Goal: Check status: Check status

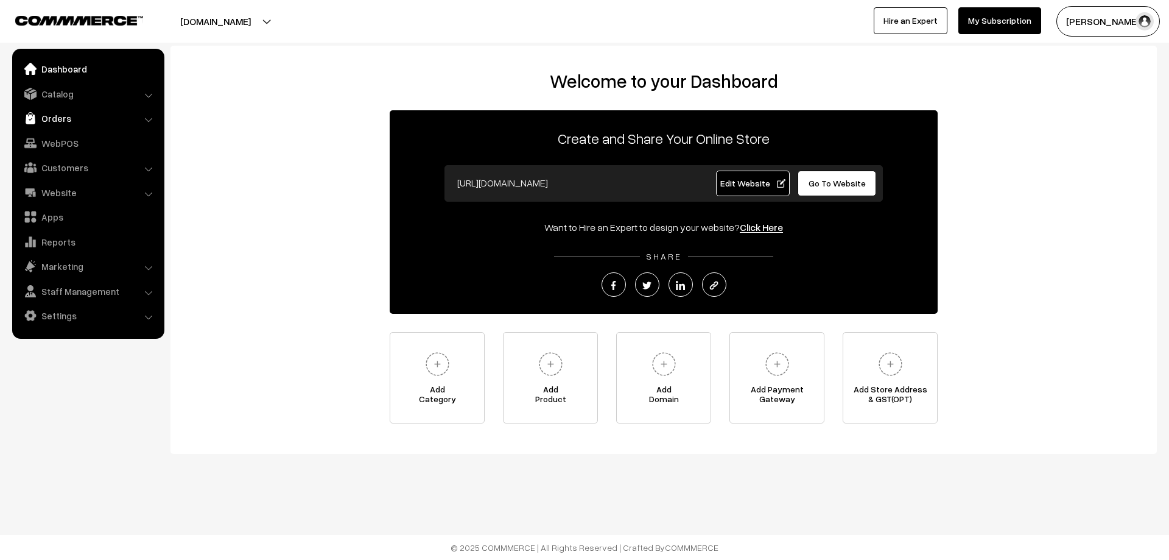
click at [56, 127] on link "Orders" at bounding box center [87, 118] width 145 height 22
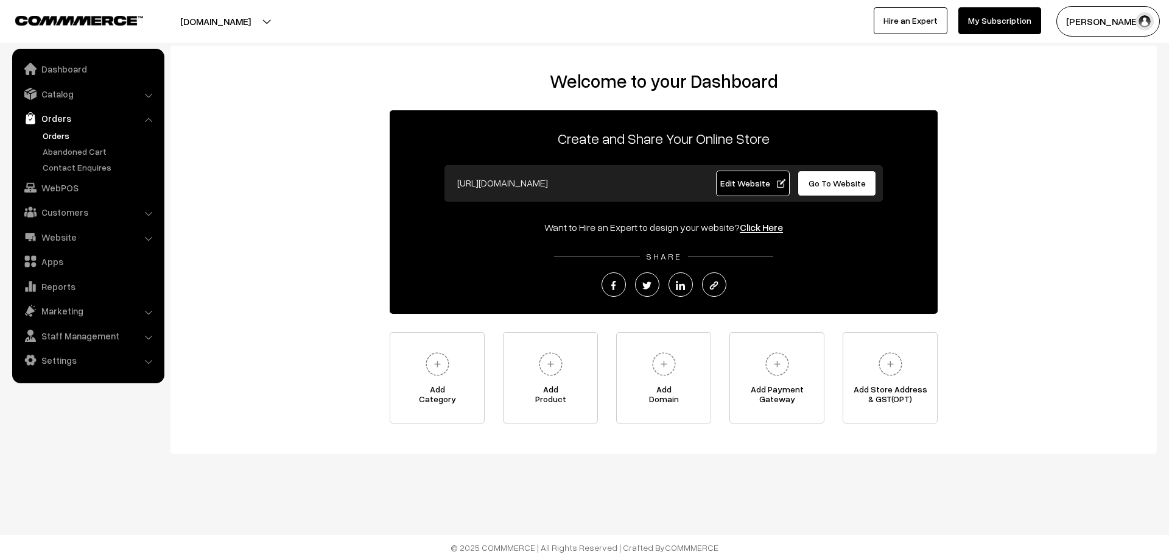
click at [59, 133] on link "Orders" at bounding box center [100, 135] width 121 height 13
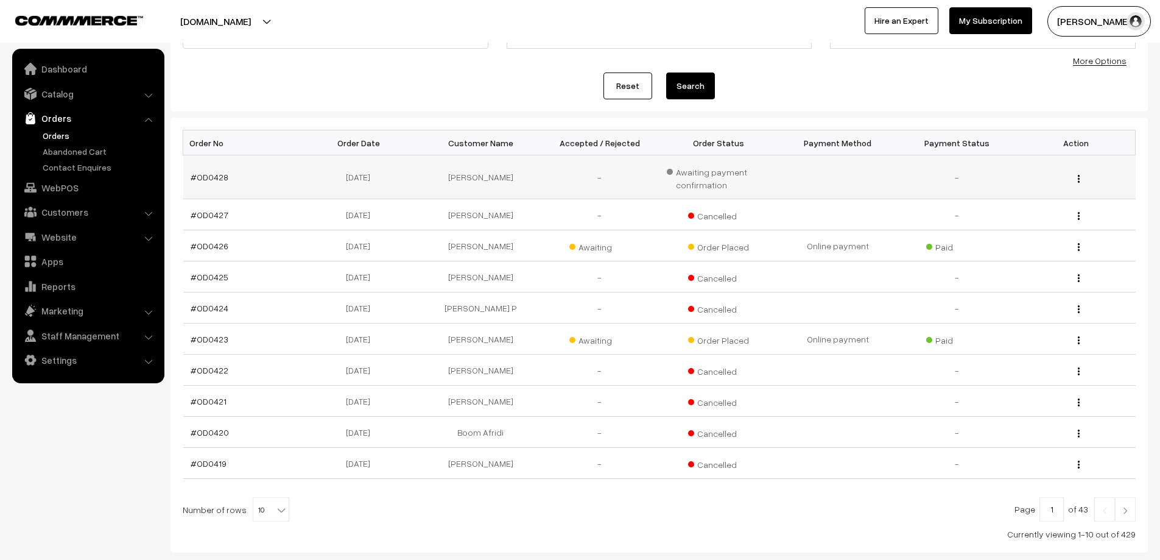
scroll to position [122, 0]
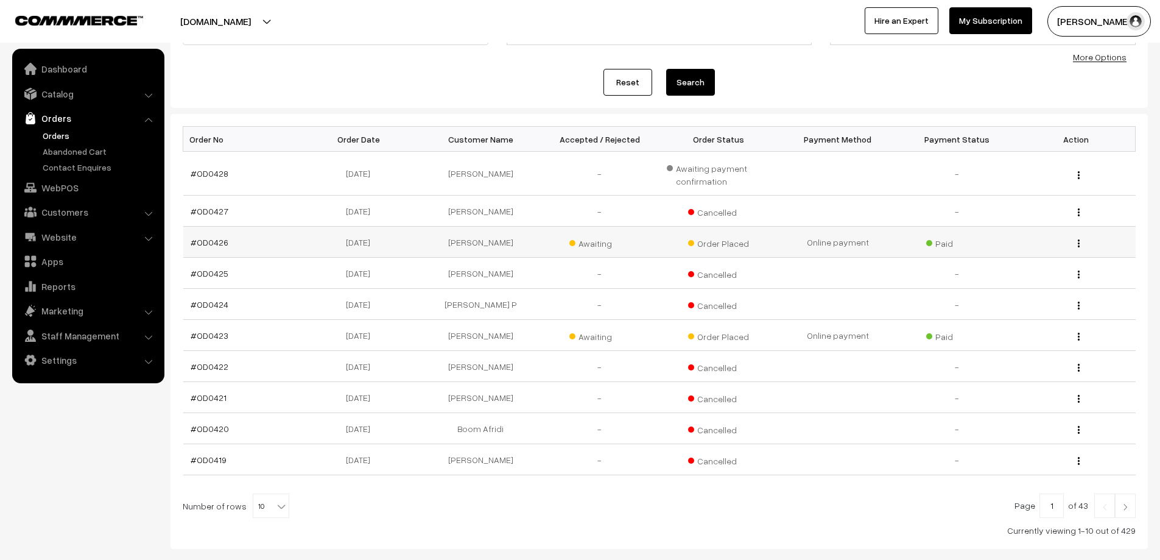
click at [529, 250] on td "[PERSON_NAME]" at bounding box center [480, 242] width 119 height 31
click at [529, 245] on td "[PERSON_NAME]" at bounding box center [480, 242] width 119 height 31
click at [529, 245] on td "Bharati Yadav" at bounding box center [480, 242] width 119 height 31
click at [529, 245] on td "[PERSON_NAME]" at bounding box center [480, 242] width 119 height 31
click at [1075, 241] on div "View" at bounding box center [1076, 242] width 105 height 13
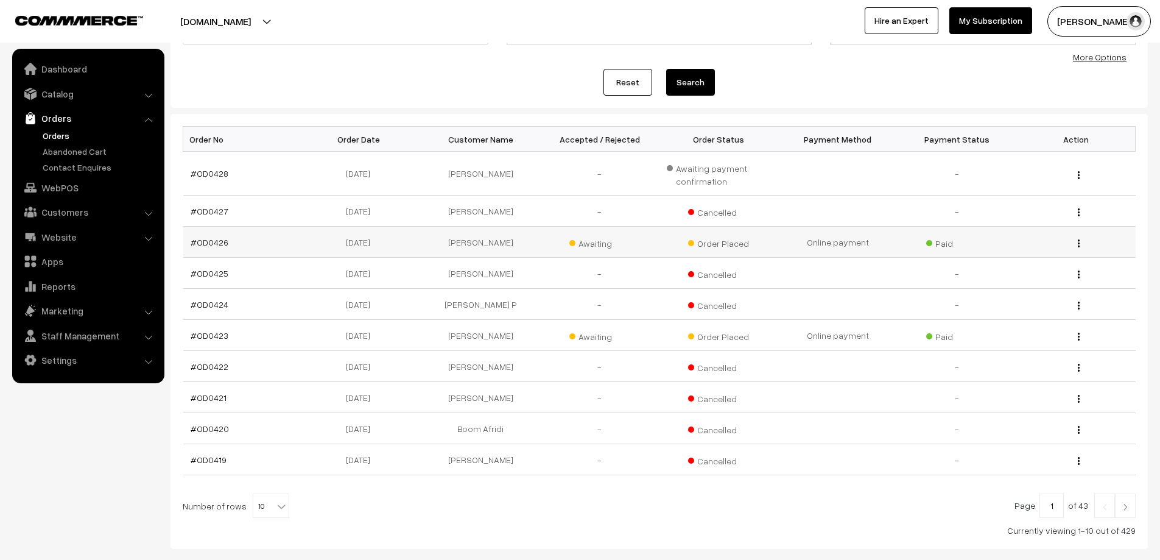
click at [1079, 241] on img "button" at bounding box center [1079, 243] width 2 height 8
click at [1013, 266] on link "View" at bounding box center [1025, 260] width 104 height 27
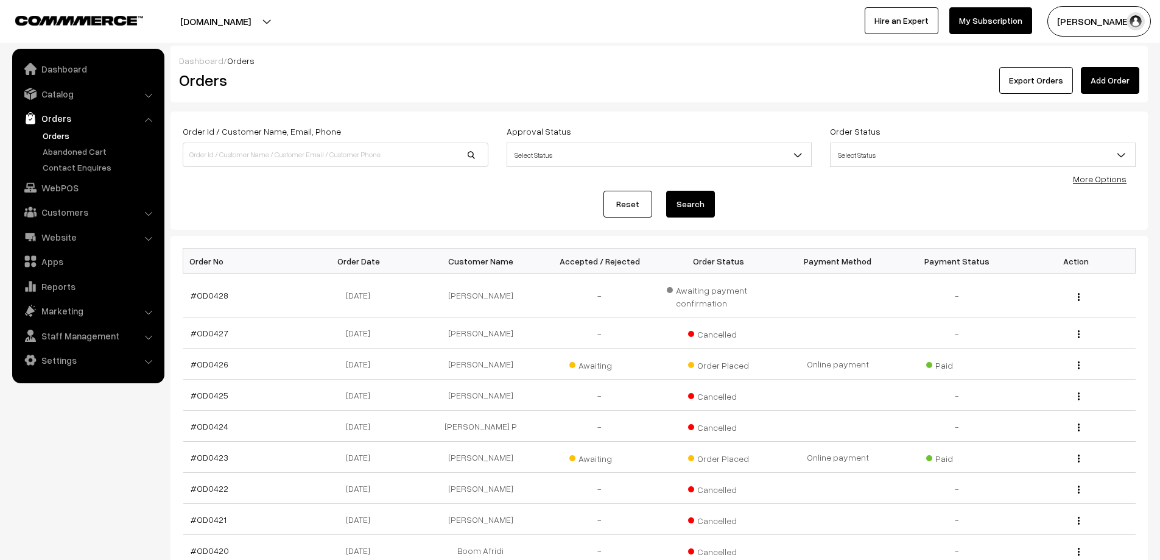
scroll to position [122, 0]
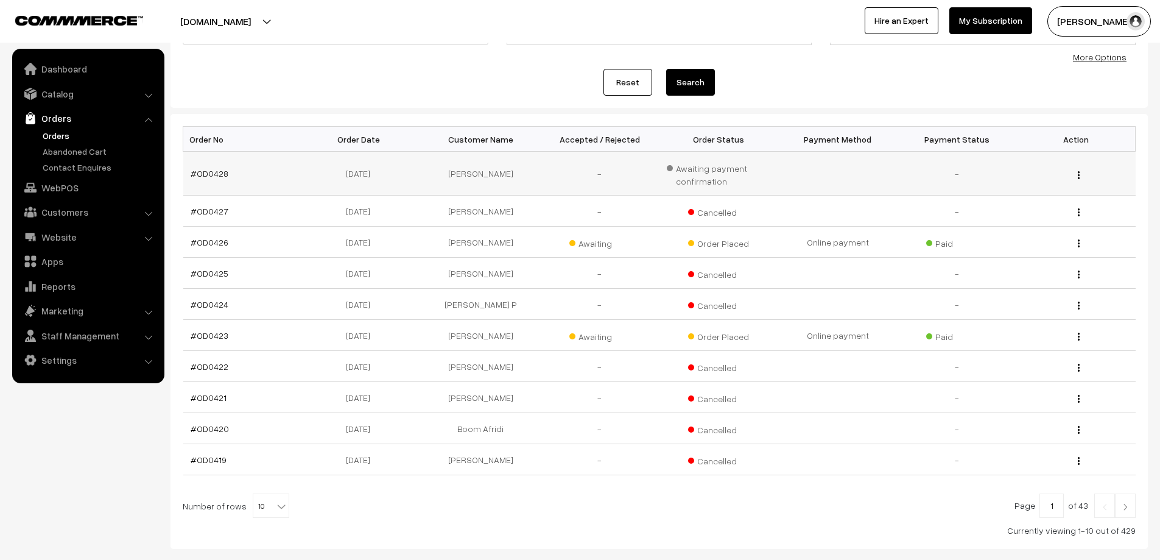
click at [1076, 175] on div "View" at bounding box center [1076, 173] width 105 height 13
click at [1077, 174] on button "button" at bounding box center [1078, 175] width 3 height 10
click at [1054, 189] on link "View" at bounding box center [1025, 191] width 104 height 27
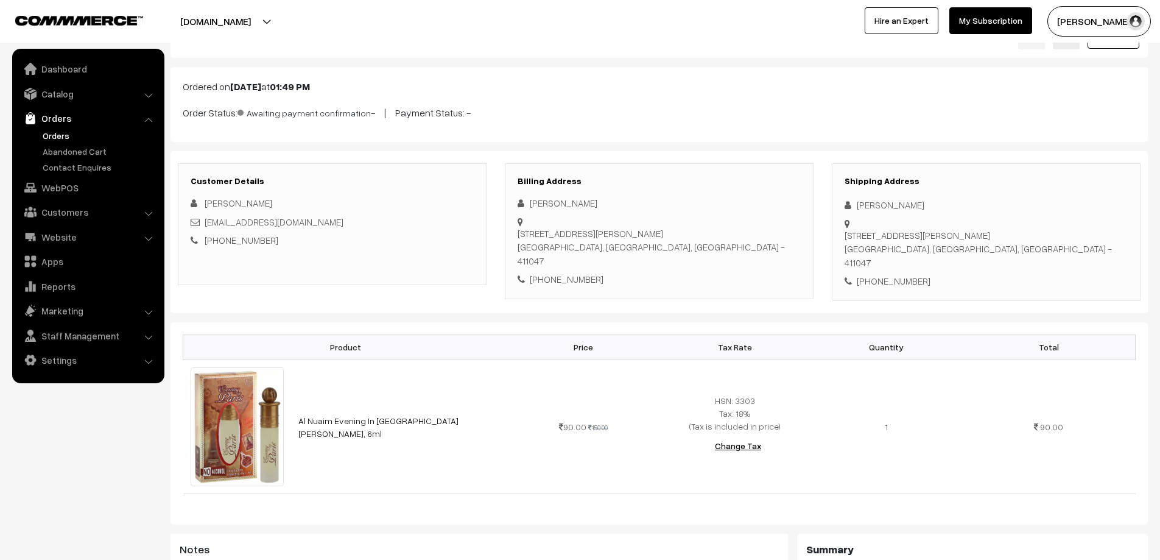
scroll to position [61, 0]
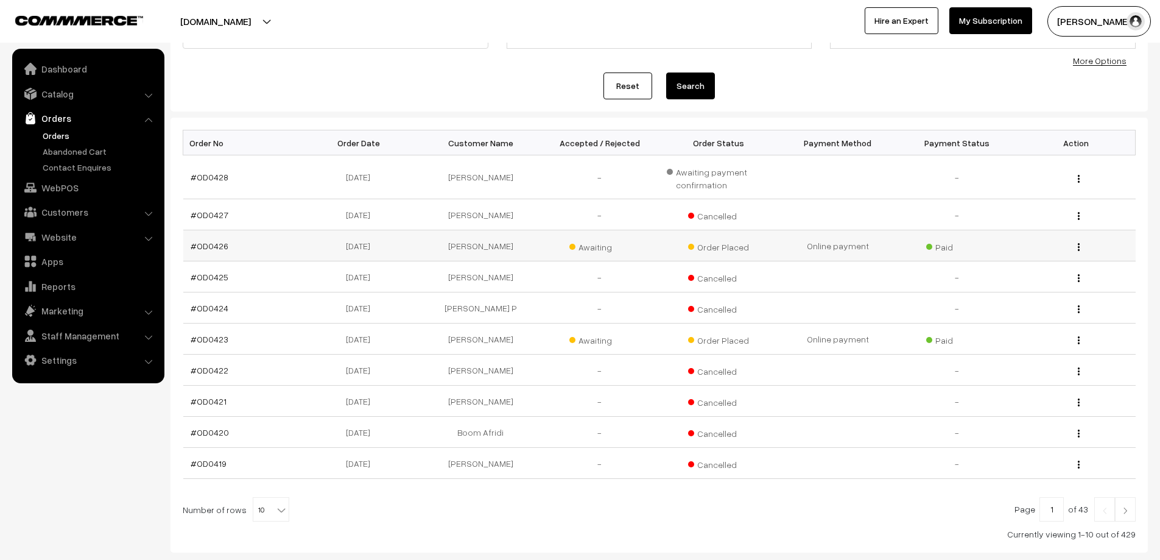
scroll to position [122, 0]
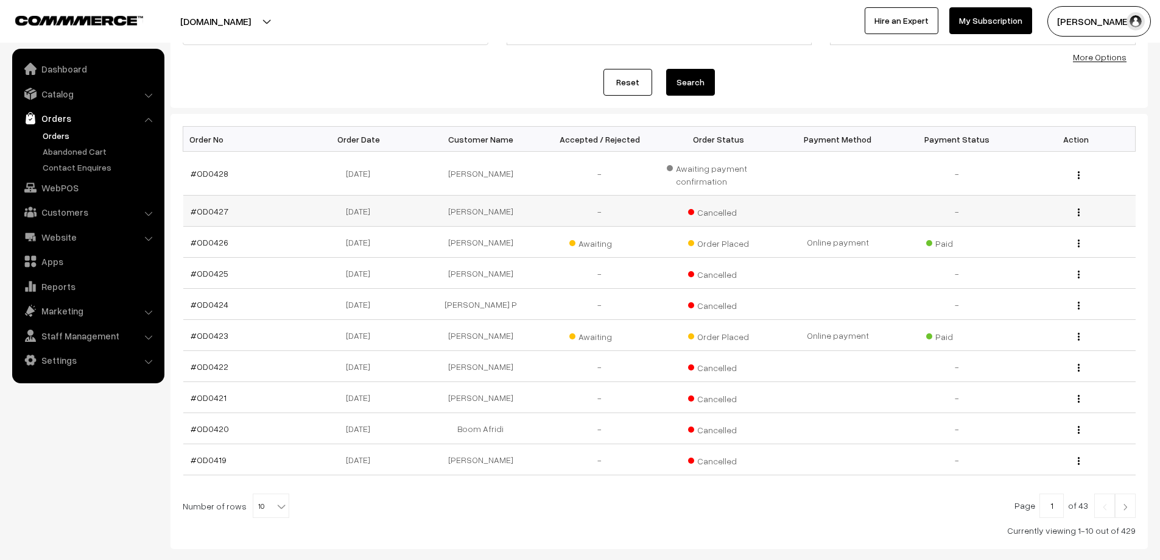
click at [1079, 212] on img "button" at bounding box center [1079, 212] width 2 height 8
click at [1038, 225] on link "View" at bounding box center [1025, 229] width 104 height 27
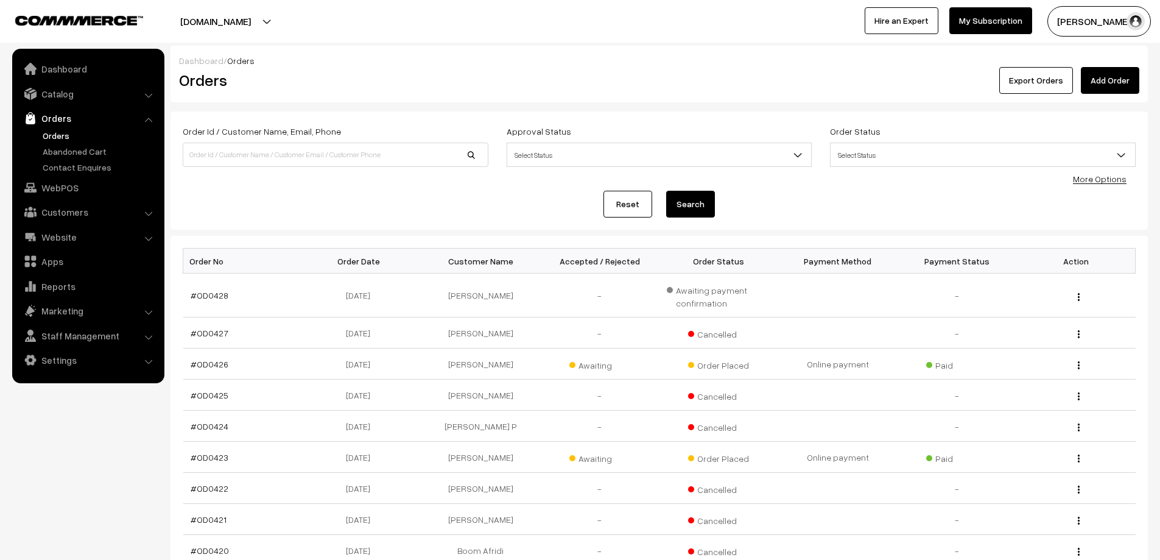
scroll to position [122, 0]
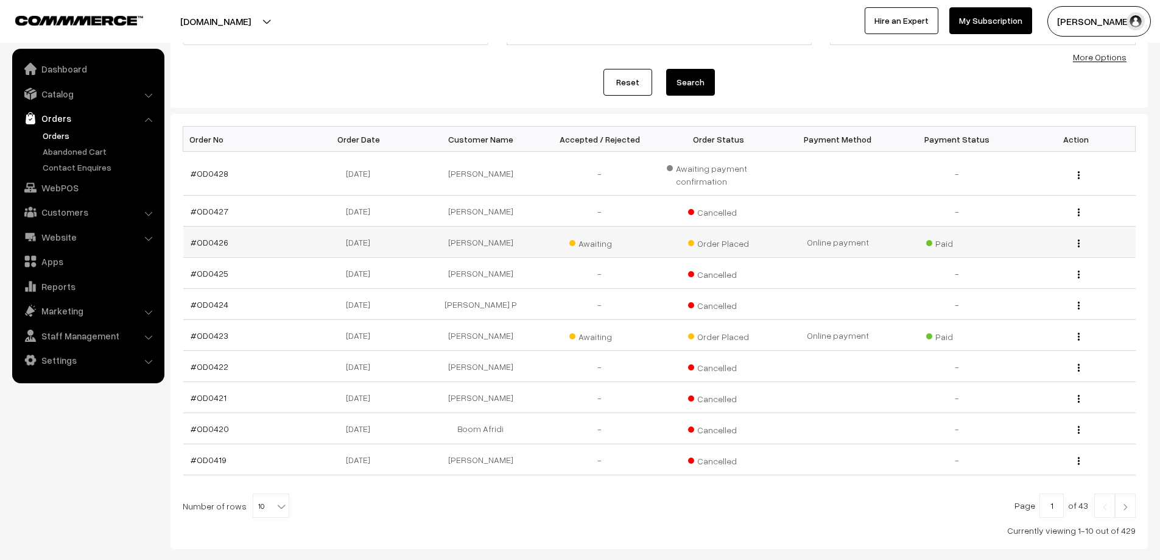
click at [1079, 243] on img "button" at bounding box center [1079, 243] width 2 height 8
click at [1050, 267] on link "View" at bounding box center [1025, 260] width 104 height 27
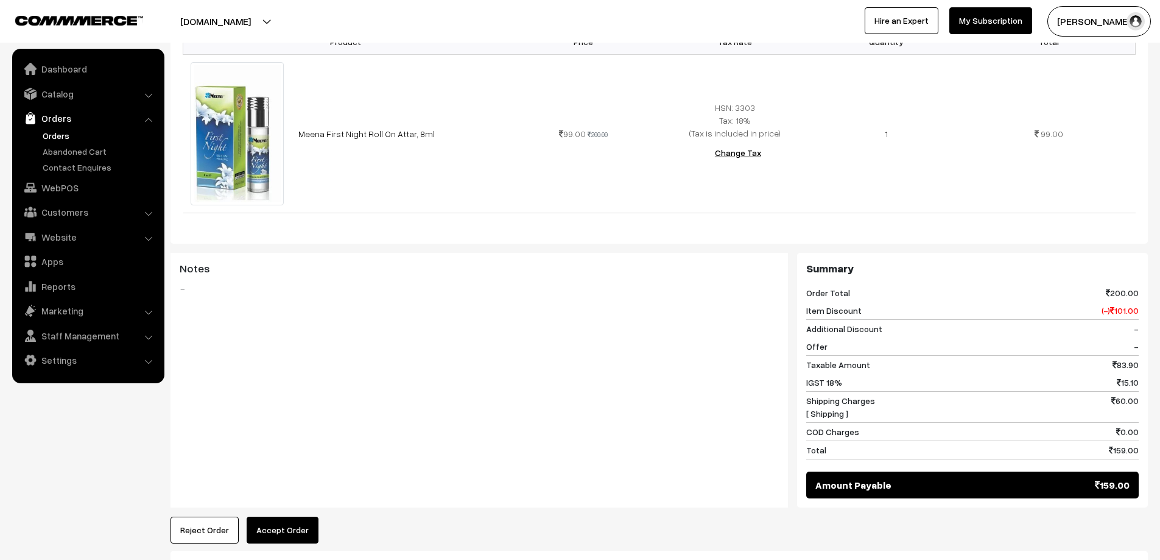
scroll to position [305, 0]
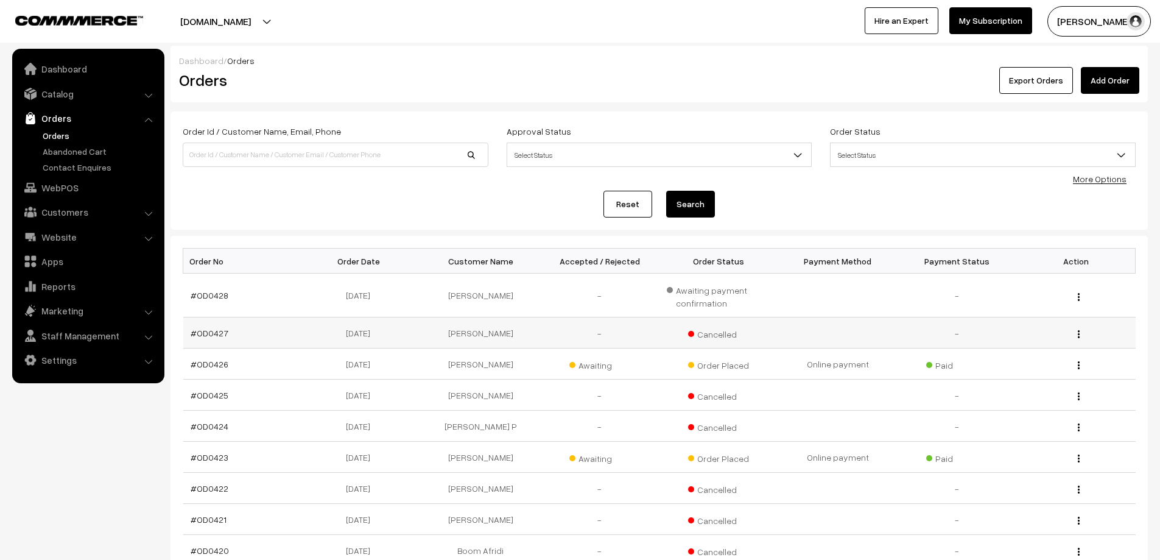
scroll to position [122, 0]
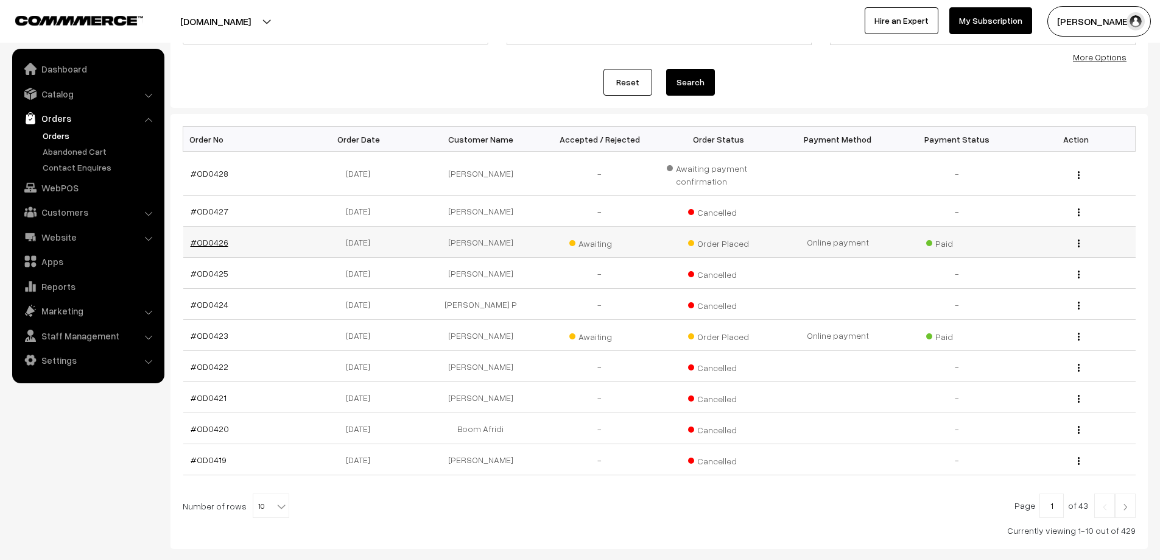
click at [200, 242] on link "#OD0426" at bounding box center [210, 242] width 38 height 10
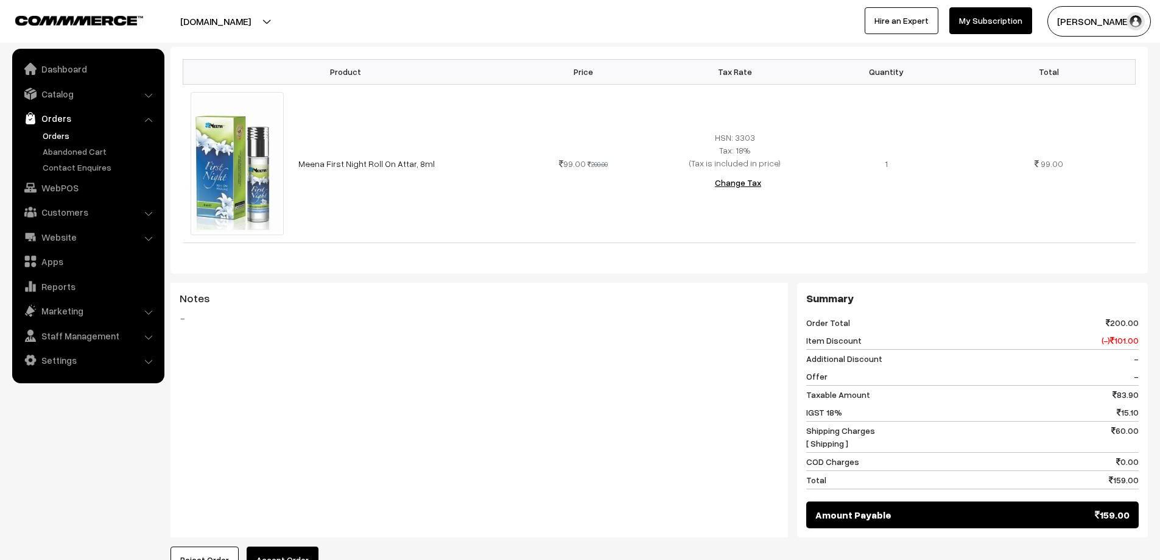
scroll to position [305, 0]
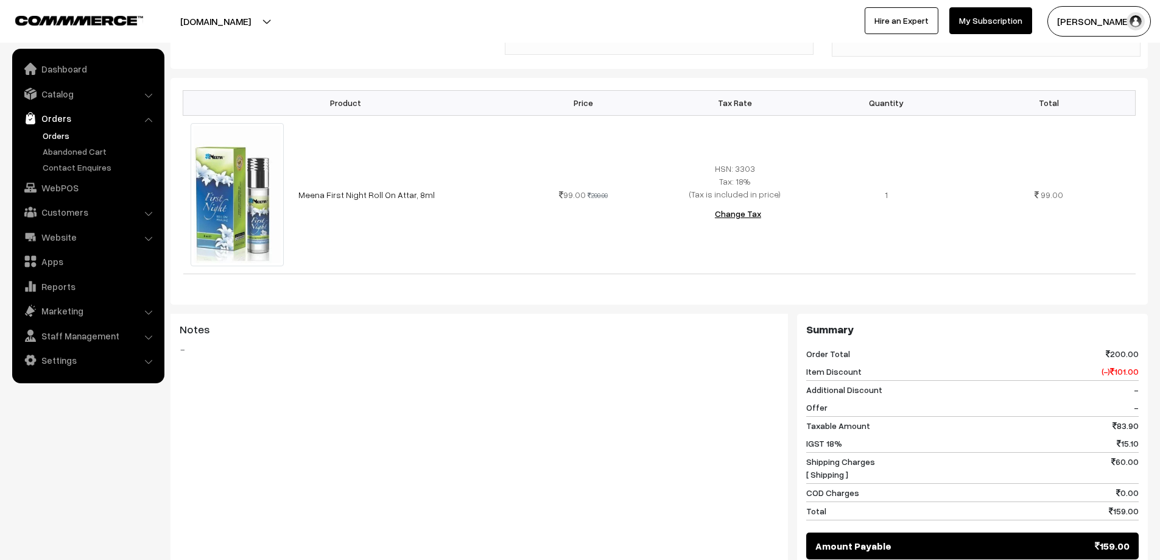
drag, startPoint x: 583, startPoint y: 322, endPoint x: 585, endPoint y: 314, distance: 7.5
click at [585, 314] on div "Notes -" at bounding box center [480, 375] width 618 height 122
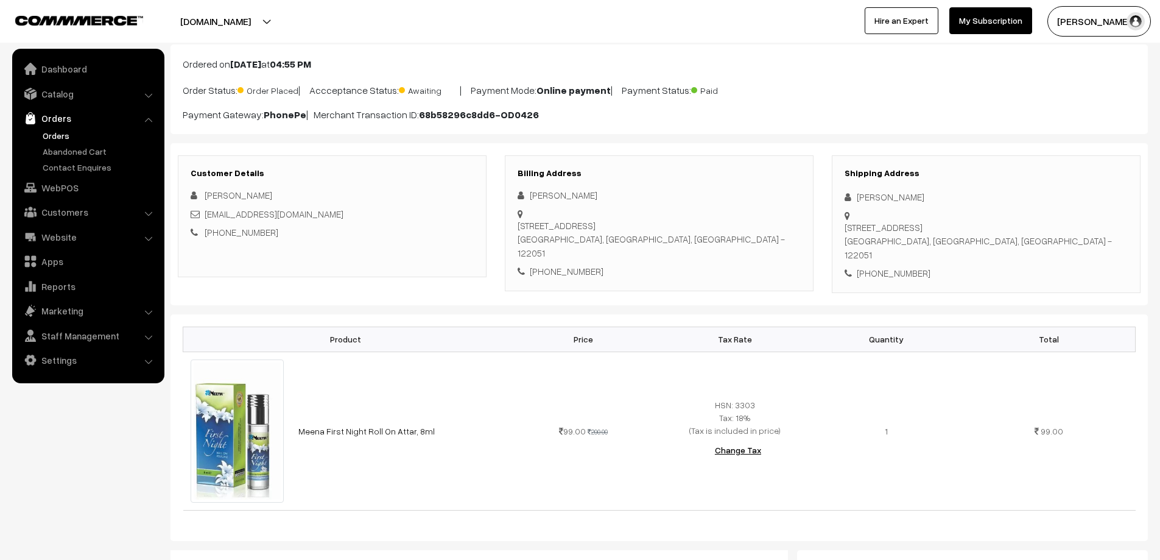
scroll to position [0, 0]
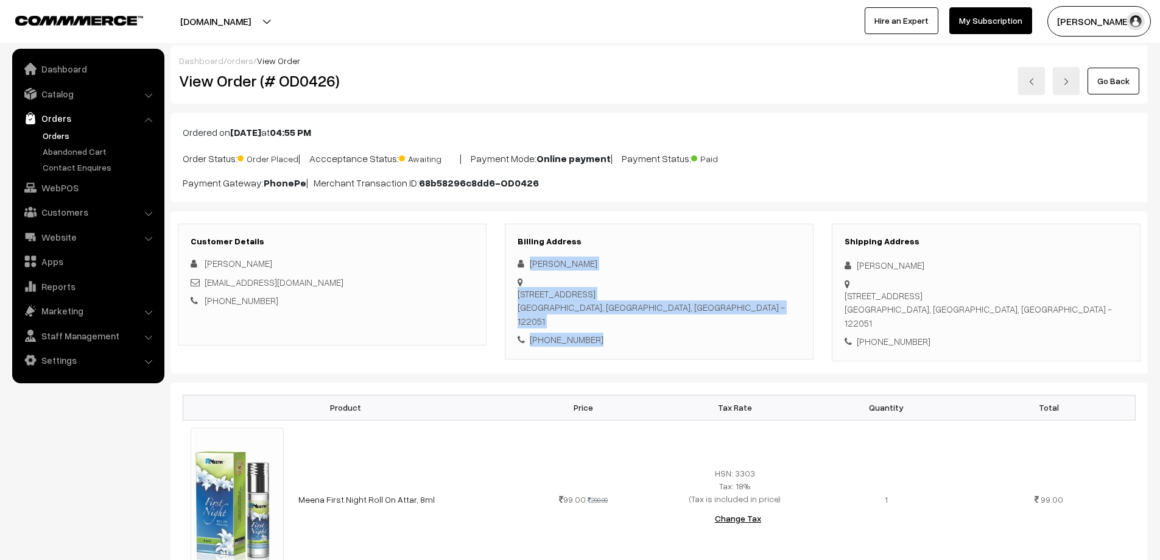
drag, startPoint x: 532, startPoint y: 264, endPoint x: 598, endPoint y: 325, distance: 90.1
click at [598, 325] on div "Billing Address Bharti Yadav Plot# 138, sector 5, IMT Manesar Gurugram, Haryana…" at bounding box center [659, 292] width 309 height 136
copy div "Bharti Yadav Plot# 138, sector 5, IMT Manesar Gurugram, Haryana, India - 122051…"
click at [54, 139] on link "Orders" at bounding box center [100, 135] width 121 height 13
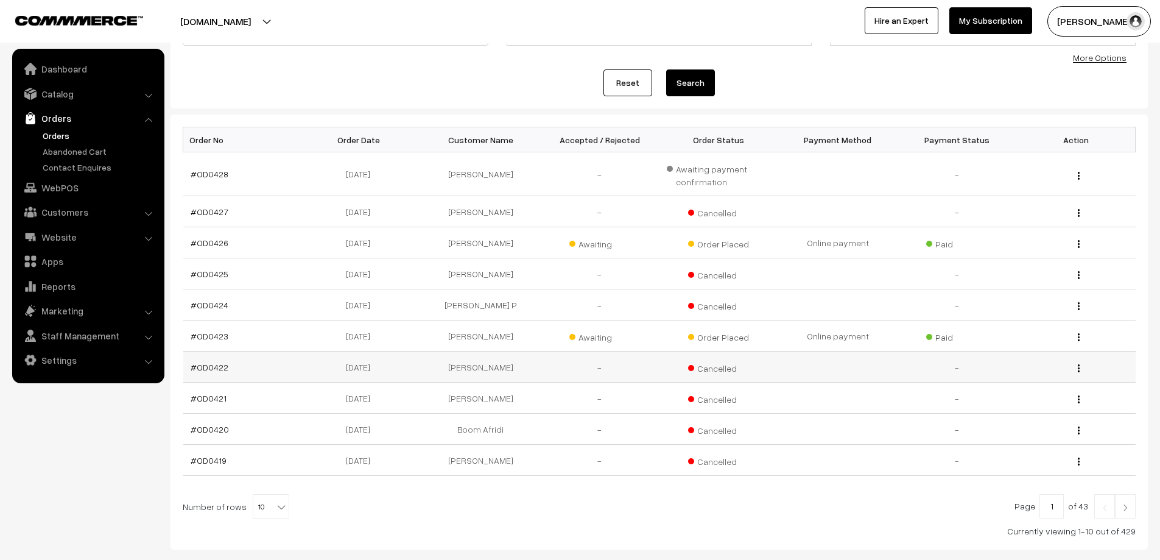
scroll to position [122, 0]
click at [210, 334] on link "#OD0423" at bounding box center [210, 335] width 38 height 10
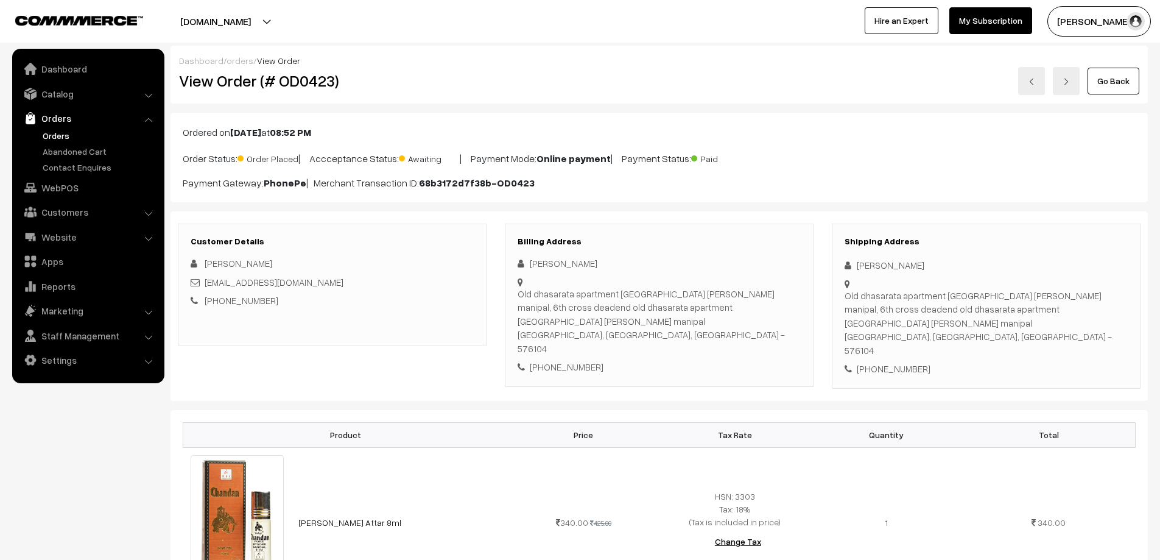
scroll to position [122, 0]
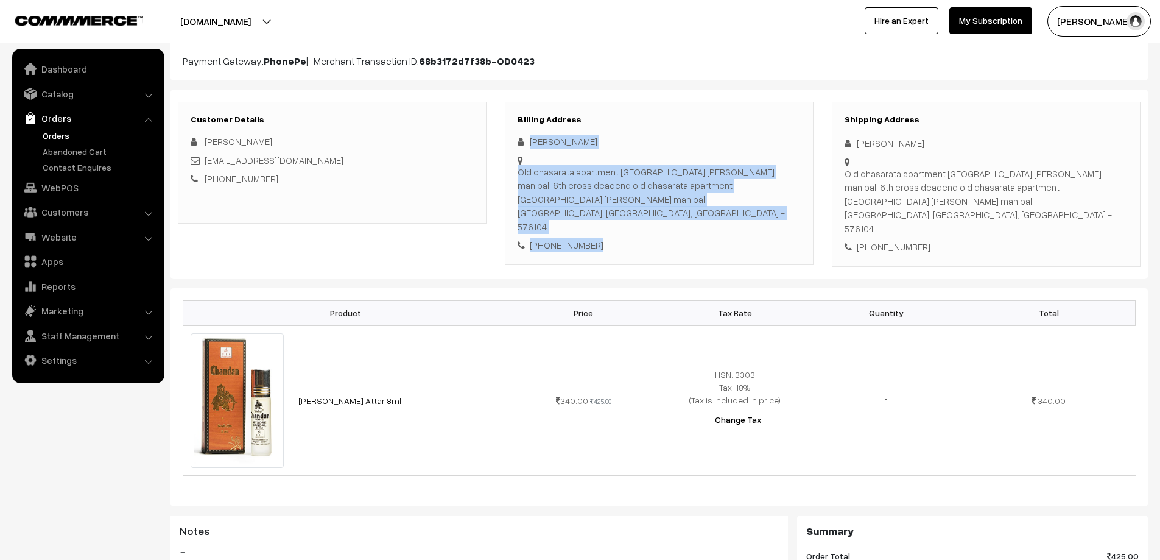
drag, startPoint x: 529, startPoint y: 141, endPoint x: 602, endPoint y: 237, distance: 120.4
click at [602, 237] on div "Billing Address [PERSON_NAME] [GEOGRAPHIC_DATA] apartment [GEOGRAPHIC_DATA] [PE…" at bounding box center [659, 183] width 309 height 163
copy div "[PERSON_NAME] Old dhasarata apartment [GEOGRAPHIC_DATA] [PERSON_NAME] manipal, …"
click at [52, 138] on link "Orders" at bounding box center [100, 135] width 121 height 13
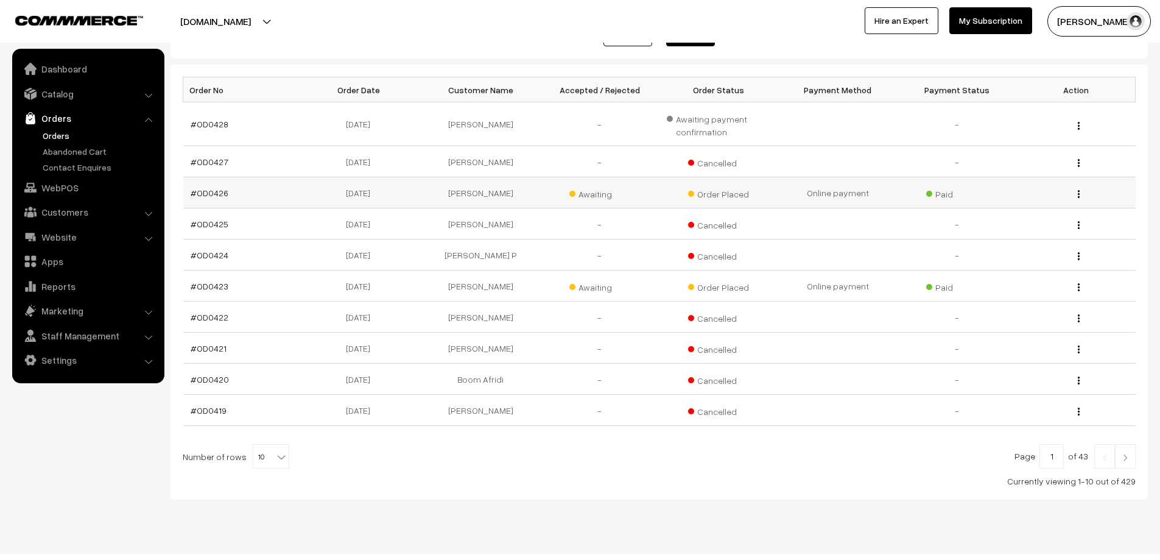
scroll to position [190, 0]
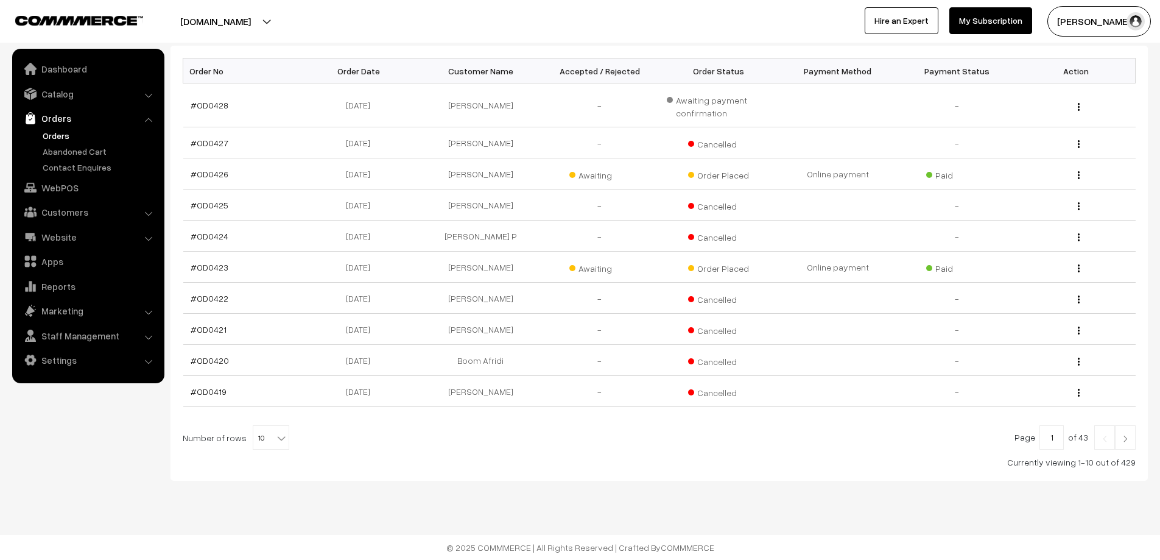
click at [1121, 443] on link at bounding box center [1125, 437] width 21 height 24
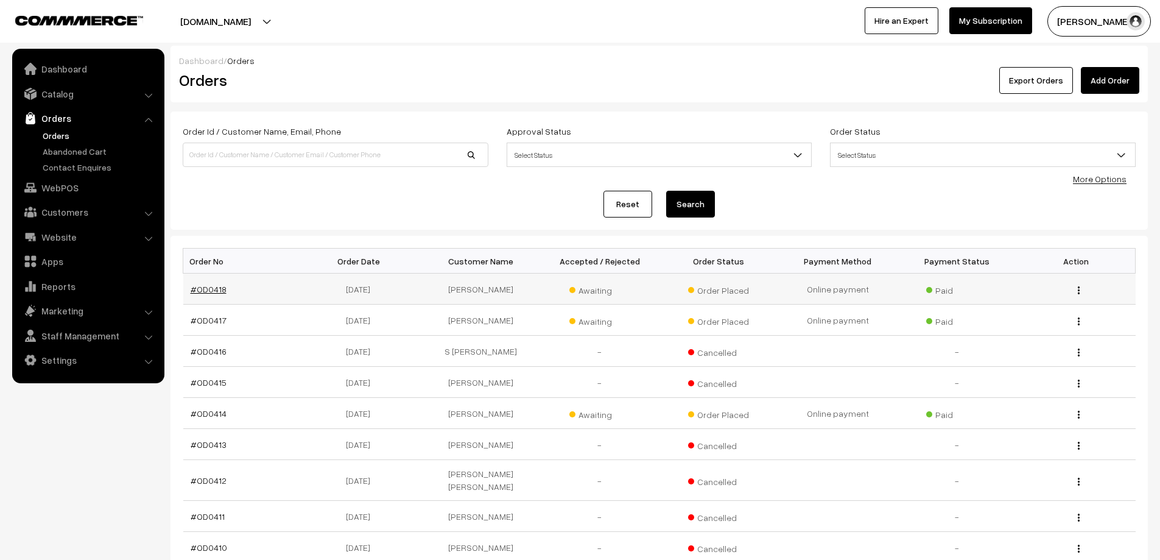
click at [199, 289] on link "#OD0418" at bounding box center [209, 289] width 36 height 10
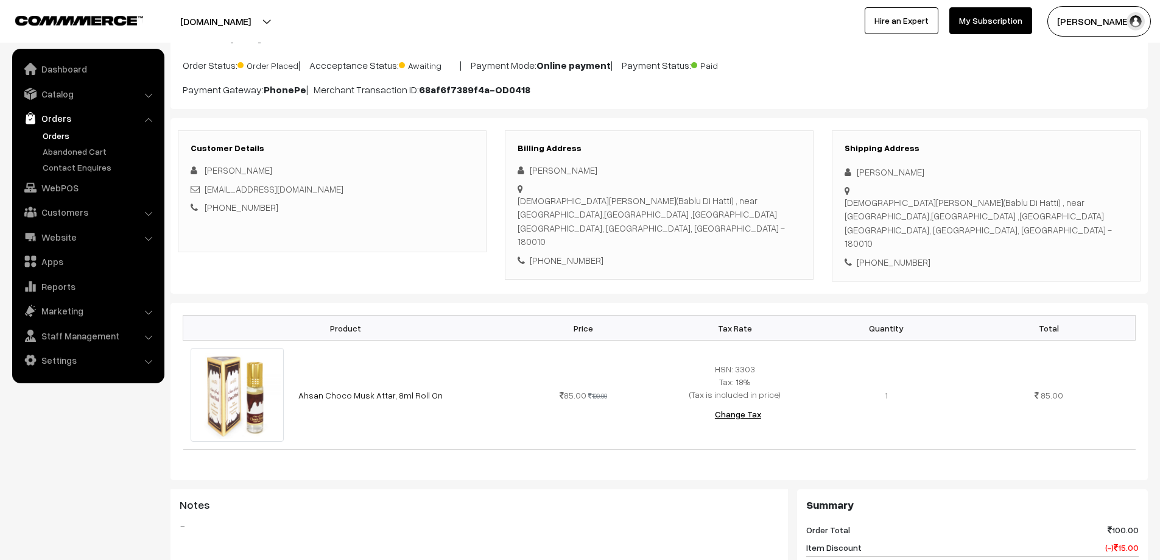
scroll to position [122, 0]
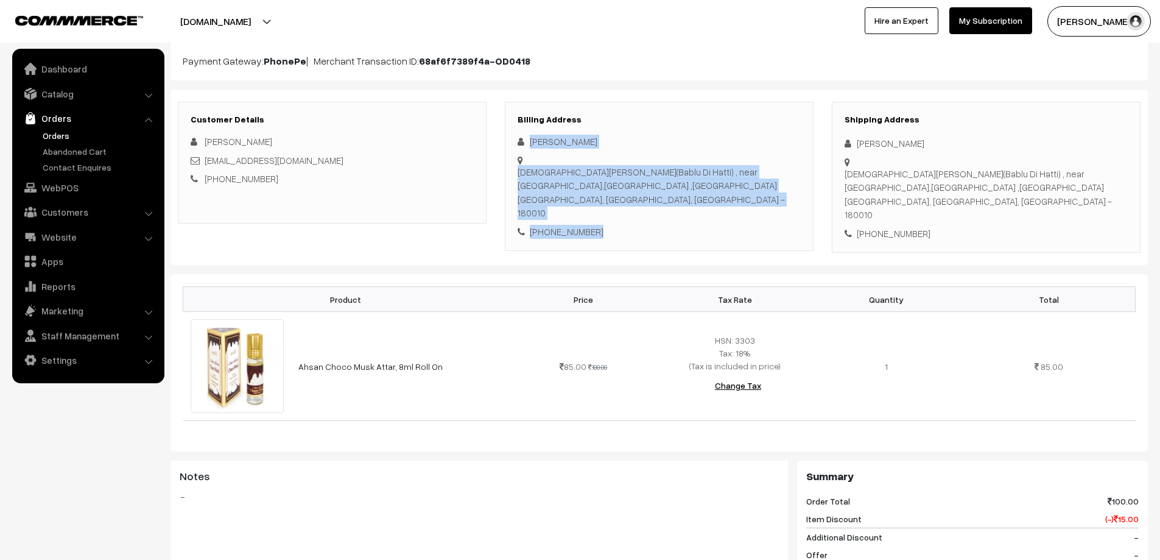
drag, startPoint x: 526, startPoint y: 137, endPoint x: 598, endPoint y: 193, distance: 91.1
click at [598, 193] on div "[PERSON_NAME] [PERSON_NAME]([GEOGRAPHIC_DATA]) , near [GEOGRAPHIC_DATA],[GEOGRA…" at bounding box center [659, 187] width 283 height 104
copy div "[PERSON_NAME](Bablu Di Hatti) , near [GEOGRAPHIC_DATA],[GEOGRAPHIC_DATA] ,[GEOG…"
click at [44, 135] on link "Orders" at bounding box center [100, 135] width 121 height 13
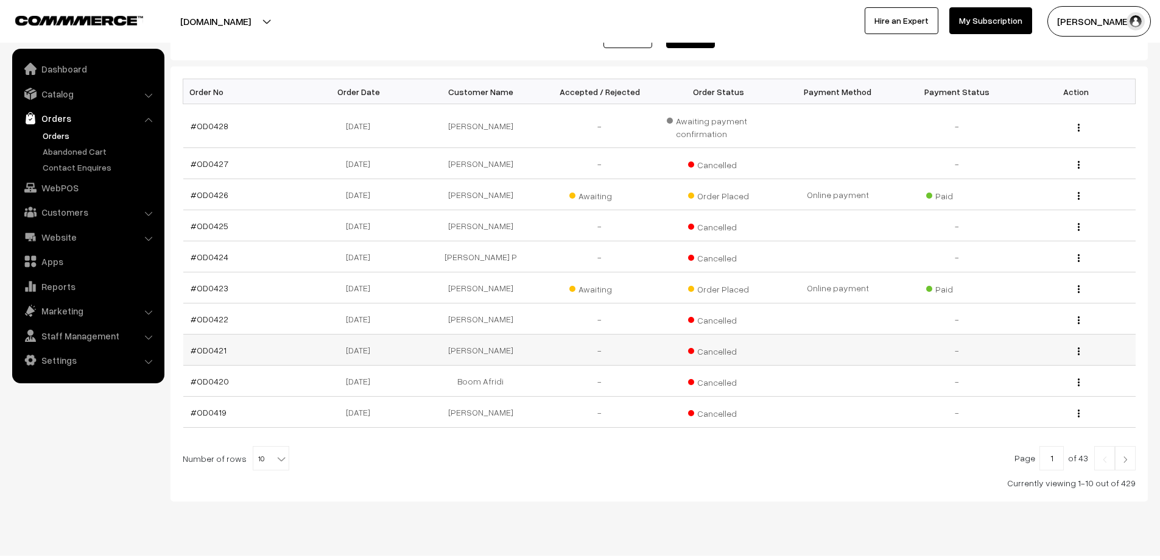
scroll to position [190, 0]
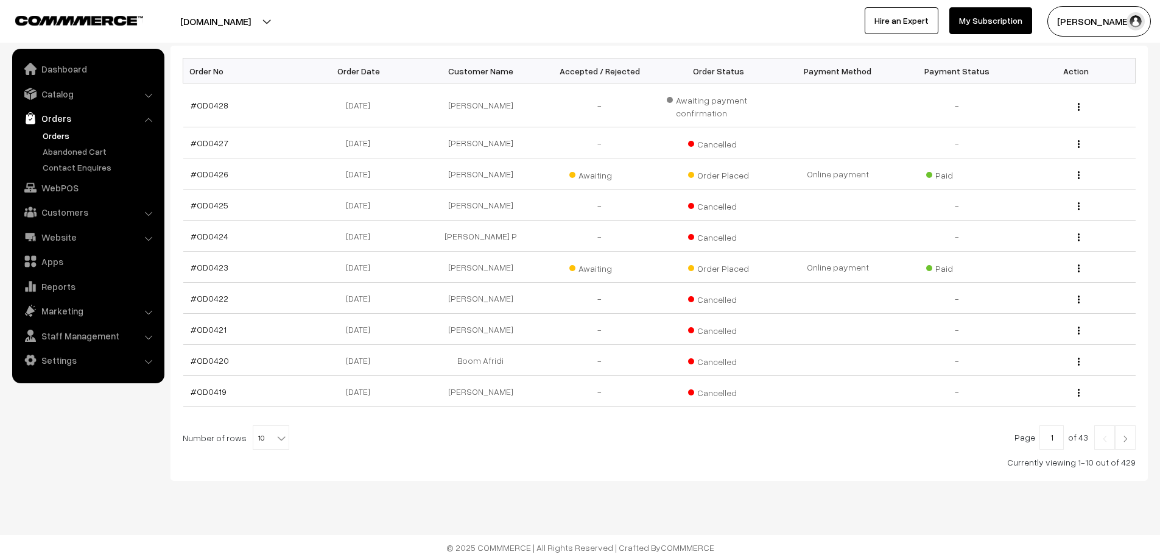
click at [1125, 440] on img at bounding box center [1125, 438] width 11 height 7
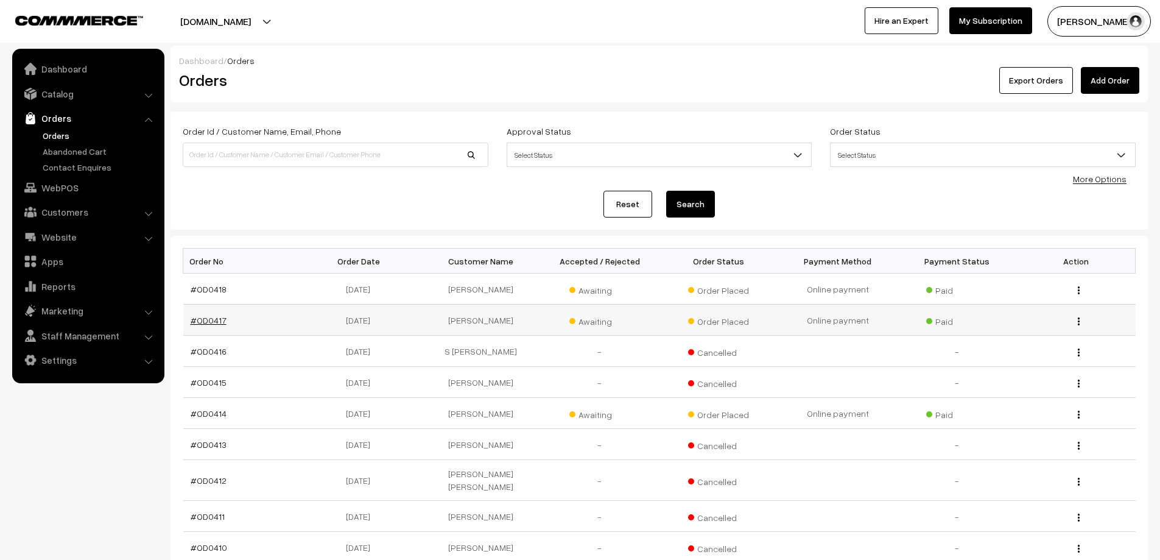
click at [209, 319] on link "#OD0417" at bounding box center [209, 320] width 36 height 10
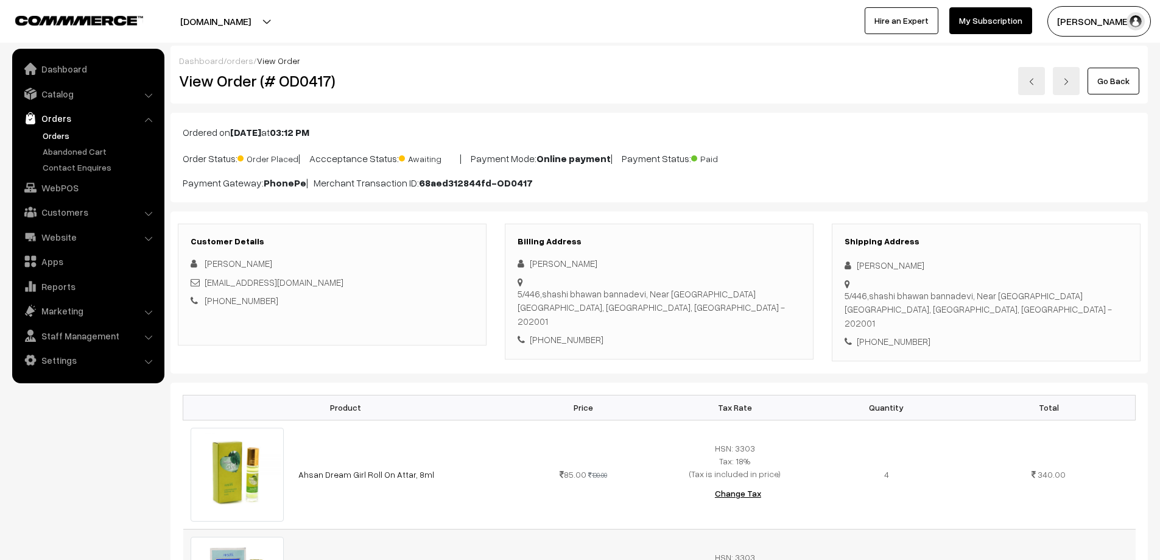
scroll to position [244, 0]
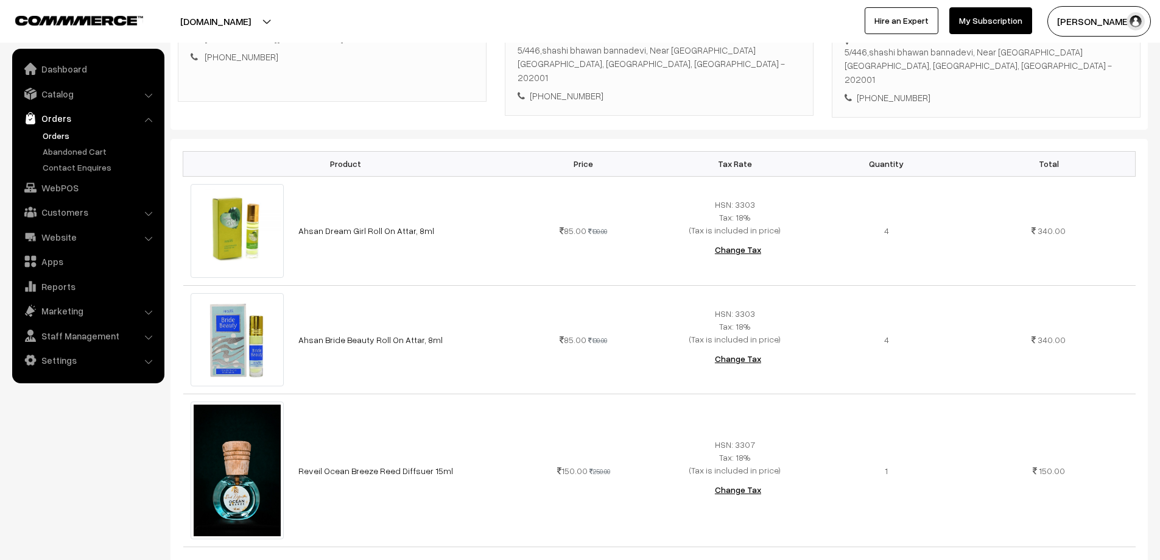
click at [48, 135] on link "Orders" at bounding box center [100, 135] width 121 height 13
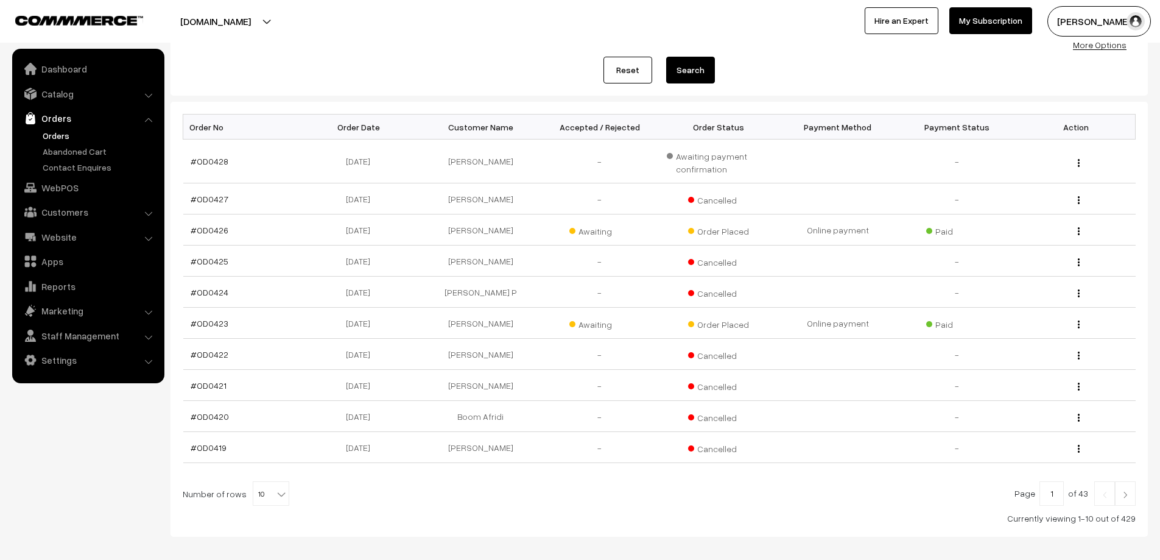
scroll to position [190, 0]
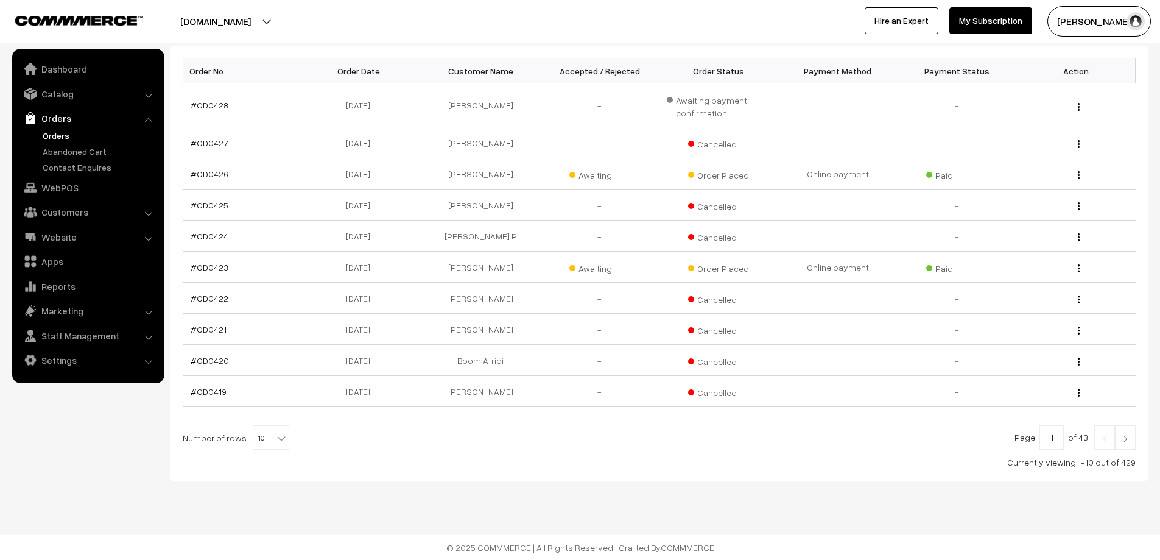
click at [1124, 437] on img at bounding box center [1125, 438] width 11 height 7
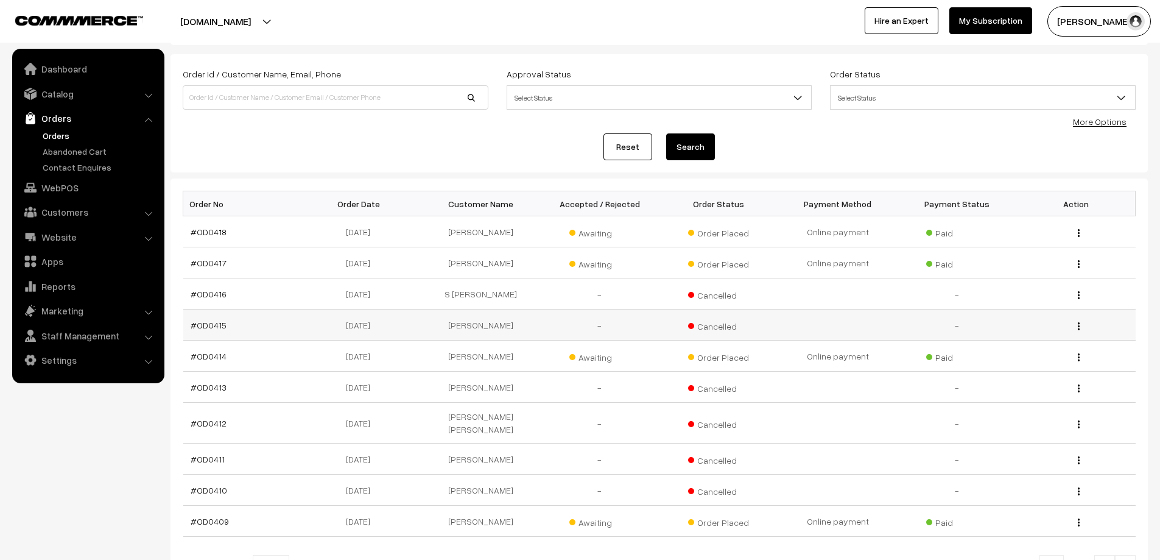
scroll to position [177, 0]
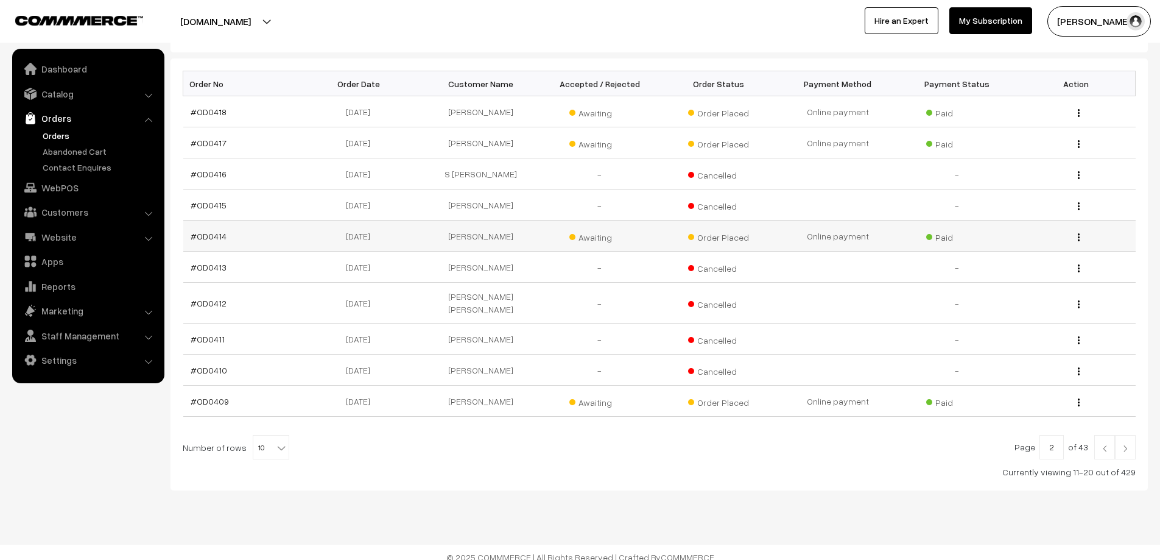
click at [212, 245] on td "#OD0414" at bounding box center [242, 235] width 119 height 31
click at [211, 241] on link "#OD0414" at bounding box center [209, 236] width 36 height 10
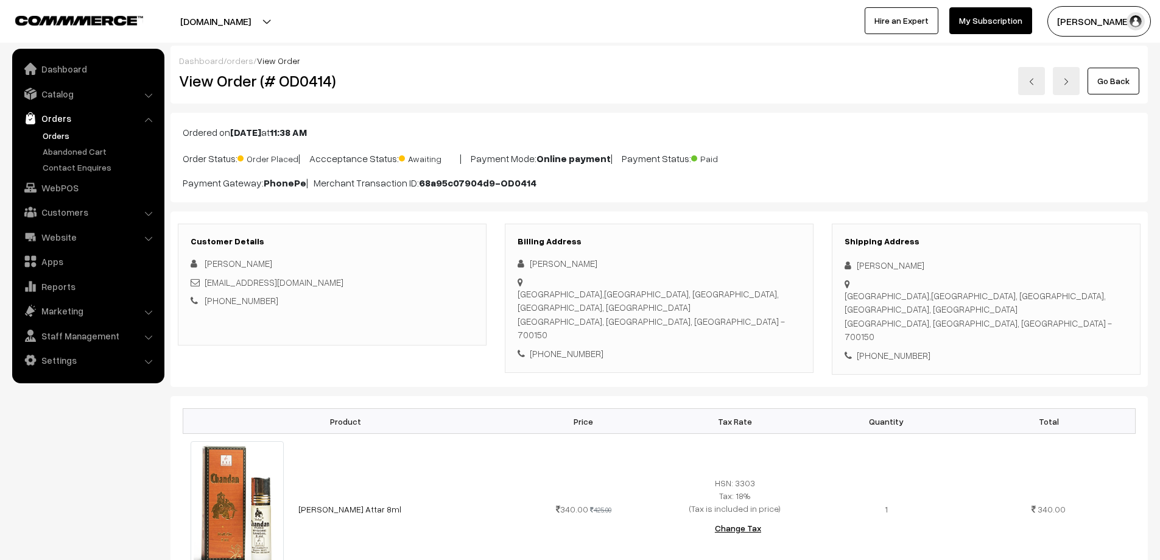
click at [1118, 78] on link "Go Back" at bounding box center [1114, 81] width 52 height 27
